Goal: Find specific page/section: Find specific page/section

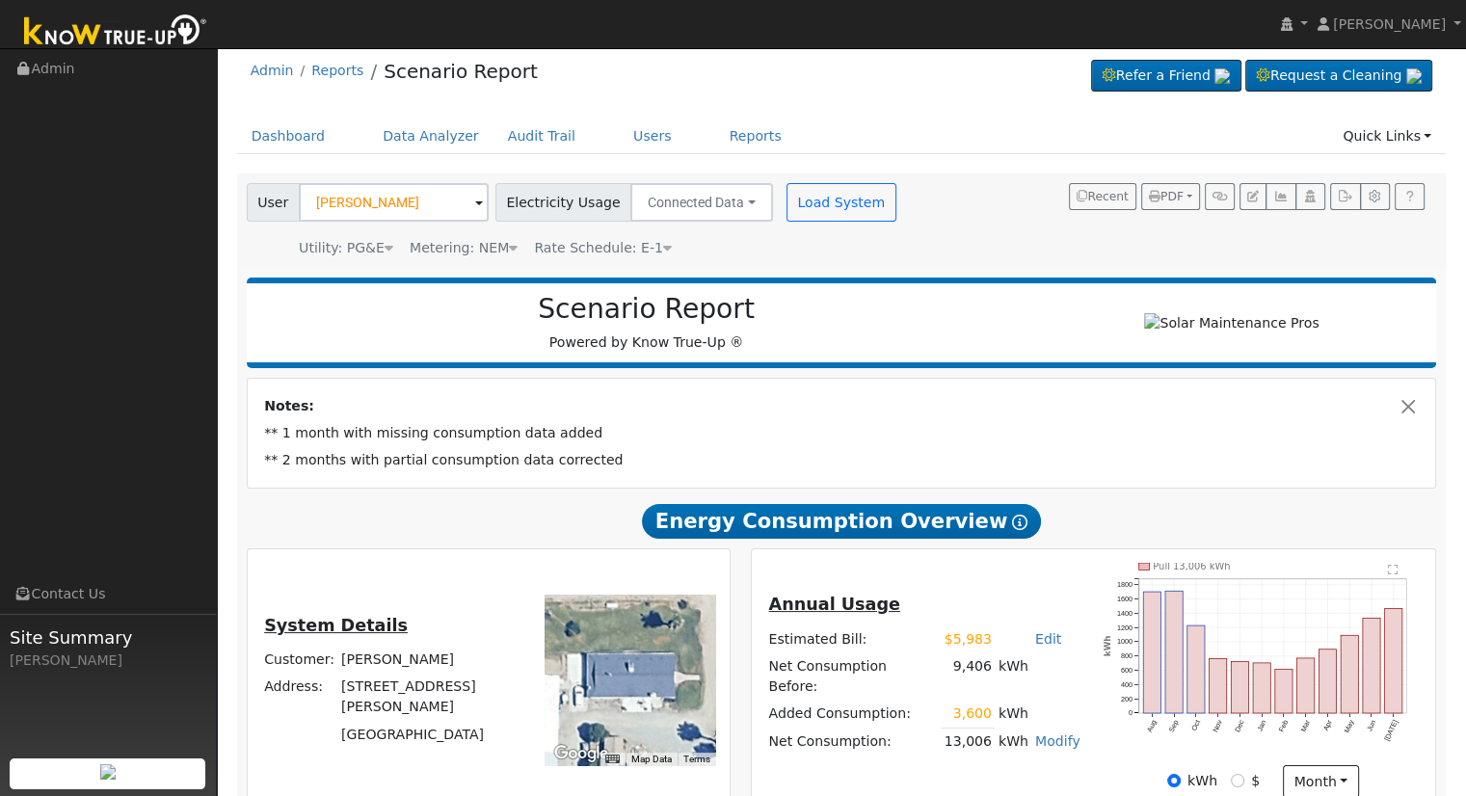
scroll to position [12, 0]
click at [1411, 410] on button "Close" at bounding box center [1408, 406] width 20 height 20
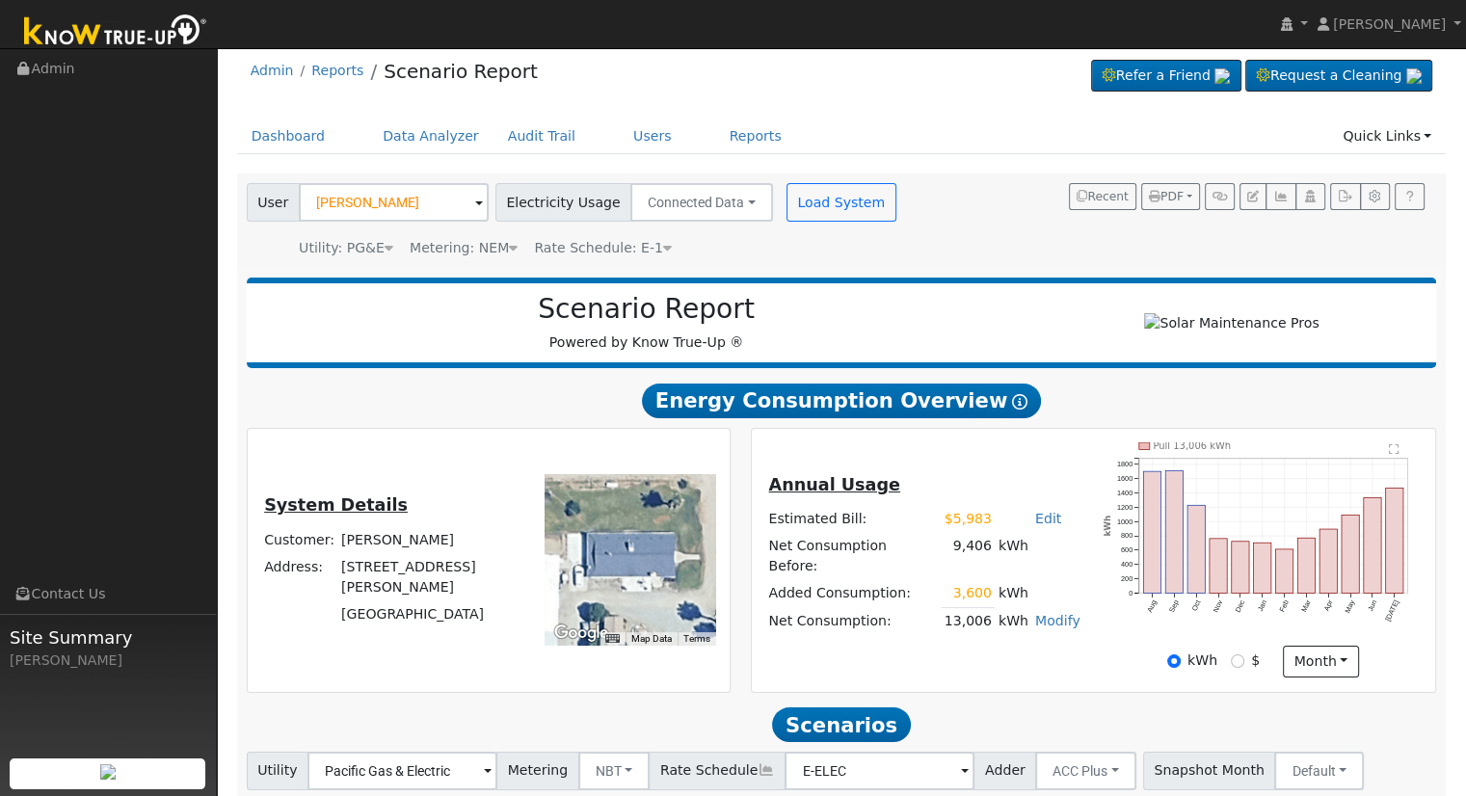
click at [395, 258] on div "User [PERSON_NAME] Account Default Account Default Account [STREET_ADDRESS][PER…" at bounding box center [841, 220] width 1209 height 94
click at [631, 126] on link "Users" at bounding box center [652, 137] width 67 height 36
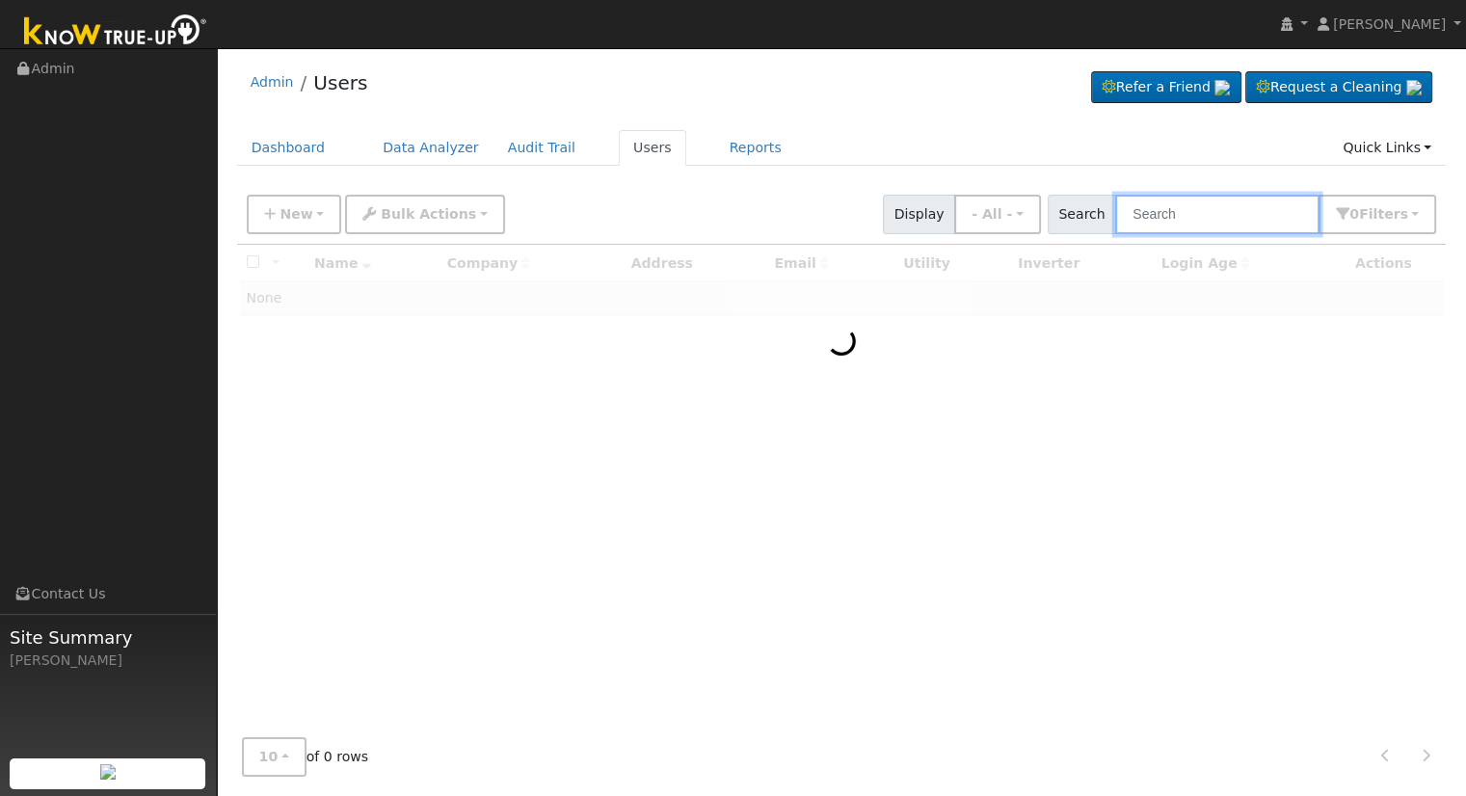
click at [1210, 212] on input "text" at bounding box center [1217, 215] width 204 height 40
